Goal: Go to known website: Access a specific website the user already knows

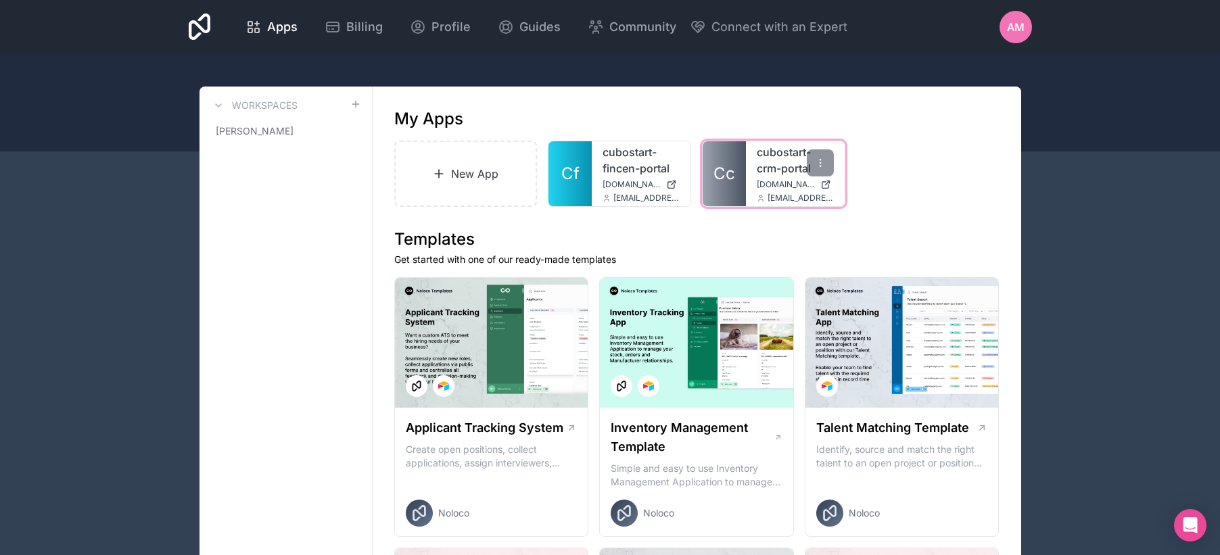
click at [772, 175] on link "cubostart-crm-portal" at bounding box center [795, 160] width 77 height 32
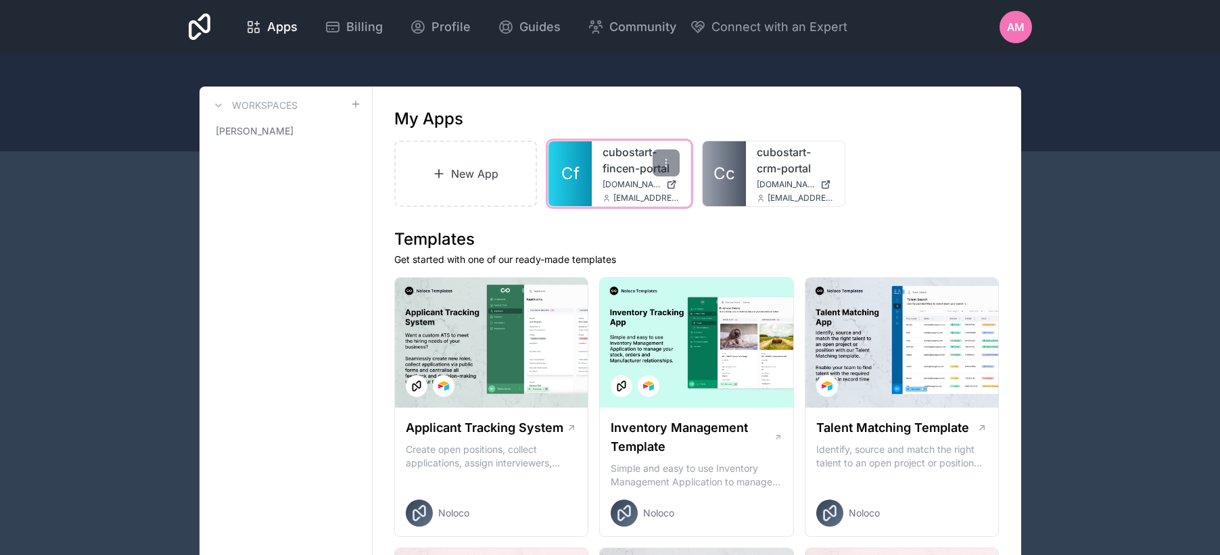
click at [607, 177] on div "cubostart-fincen-portal cubostart-fincen-portal.noloco.co mussoi@cubostart.com" at bounding box center [641, 173] width 99 height 65
click at [609, 168] on link "cubostart-fincen-portal" at bounding box center [641, 160] width 77 height 32
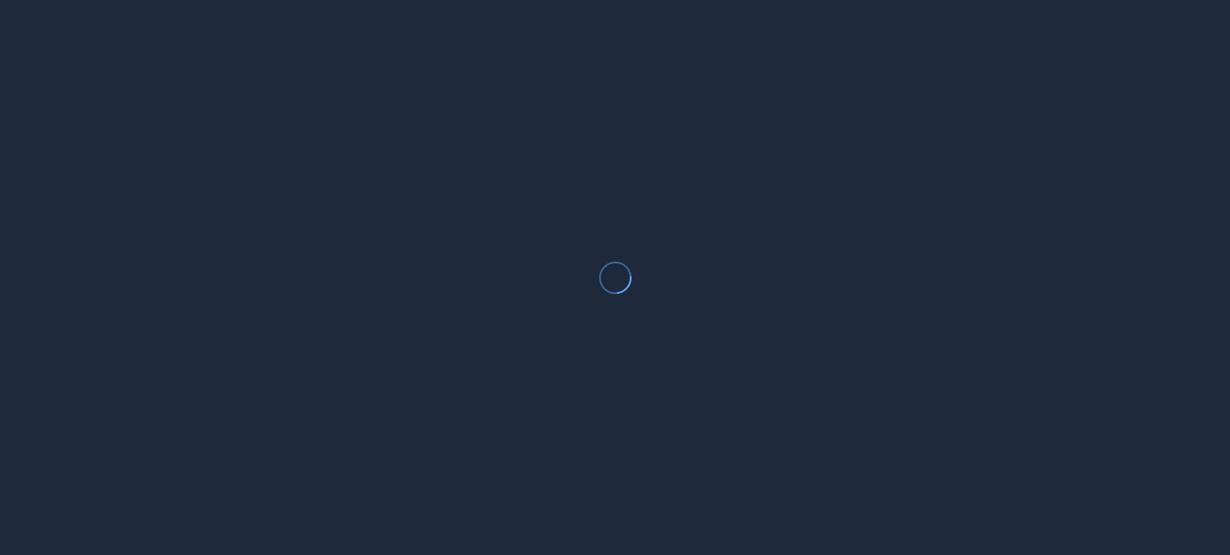
click at [936, 122] on div at bounding box center [615, 277] width 1230 height 555
